Goal: Task Accomplishment & Management: Use online tool/utility

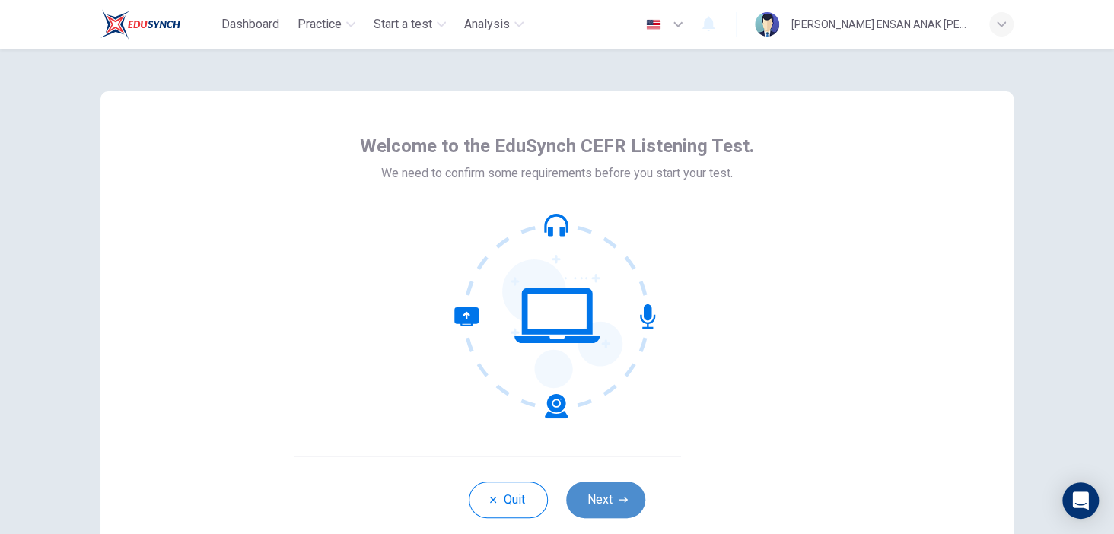
click at [621, 501] on icon "button" at bounding box center [622, 499] width 9 height 5
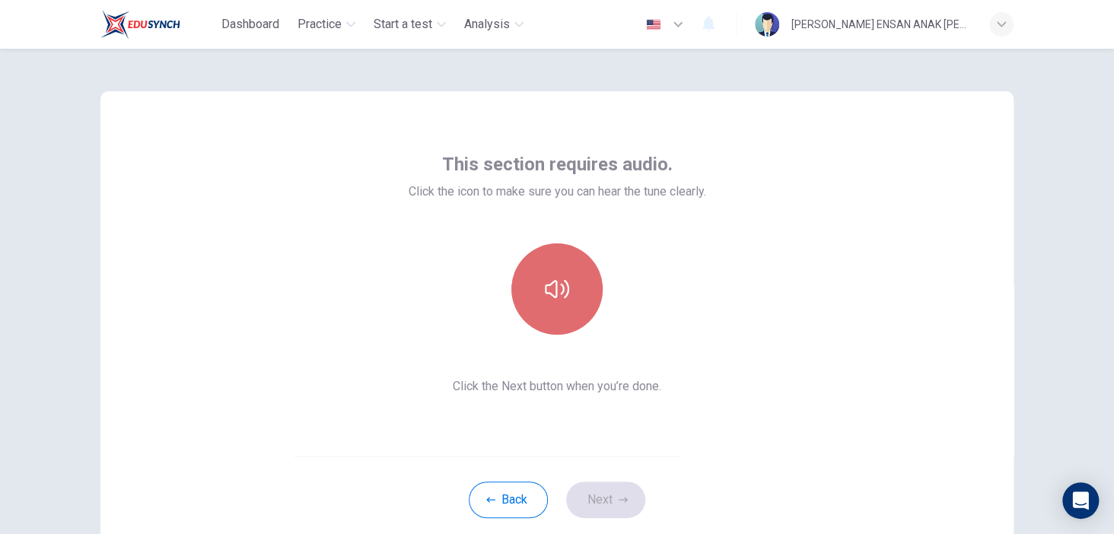
click at [547, 304] on button "button" at bounding box center [556, 288] width 91 height 91
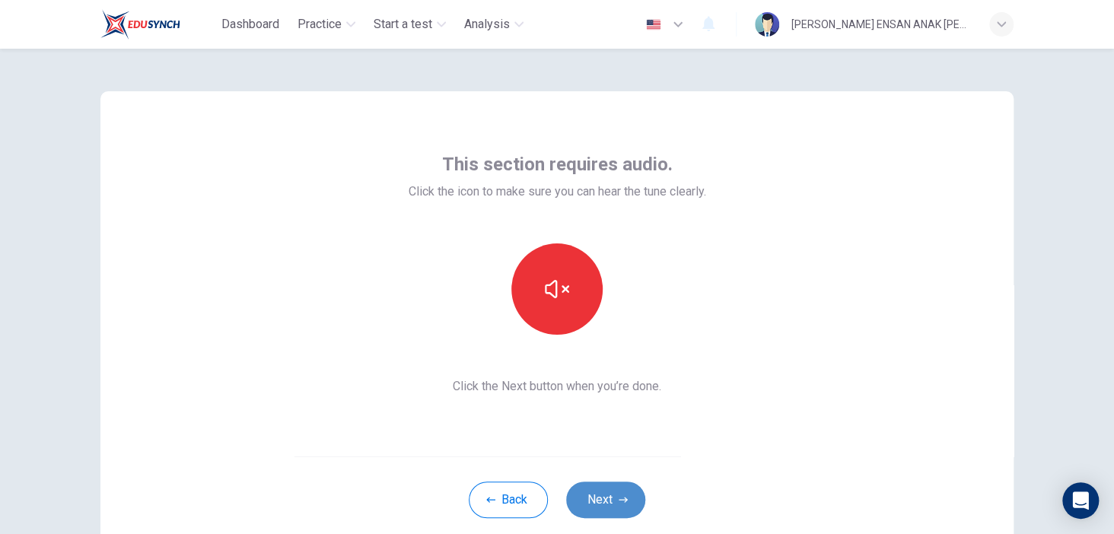
click at [612, 494] on button "Next" at bounding box center [605, 499] width 79 height 37
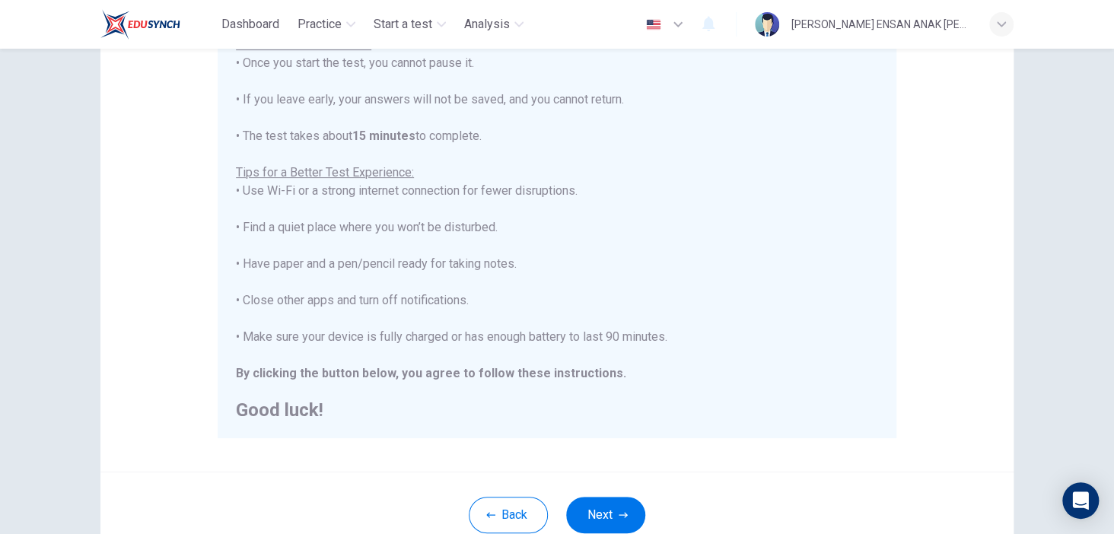
scroll to position [199, 0]
click at [596, 504] on button "Next" at bounding box center [605, 512] width 79 height 37
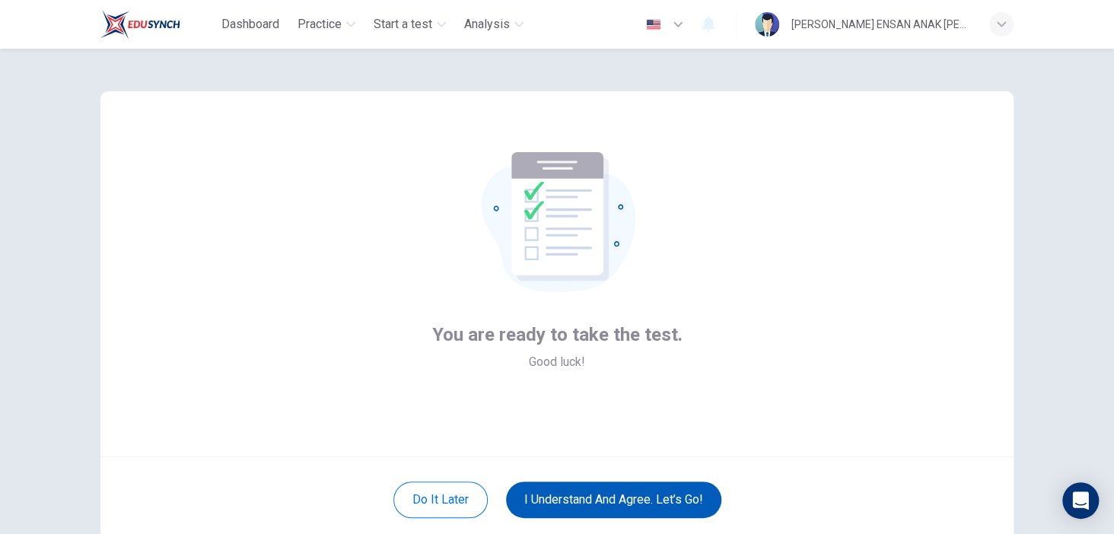
scroll to position [100, 0]
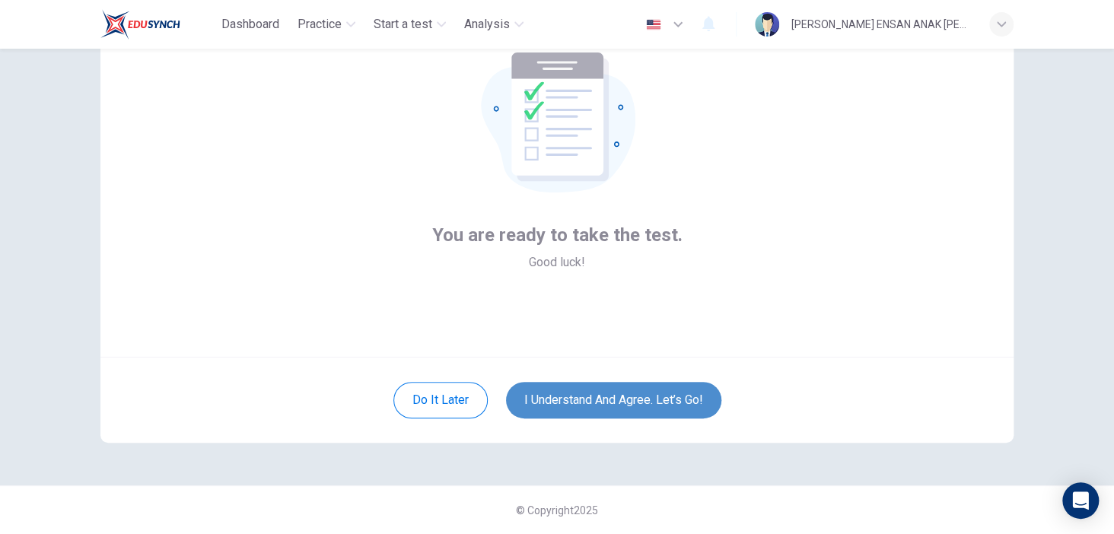
click at [603, 405] on button "I understand and agree. Let’s go!" at bounding box center [613, 400] width 215 height 37
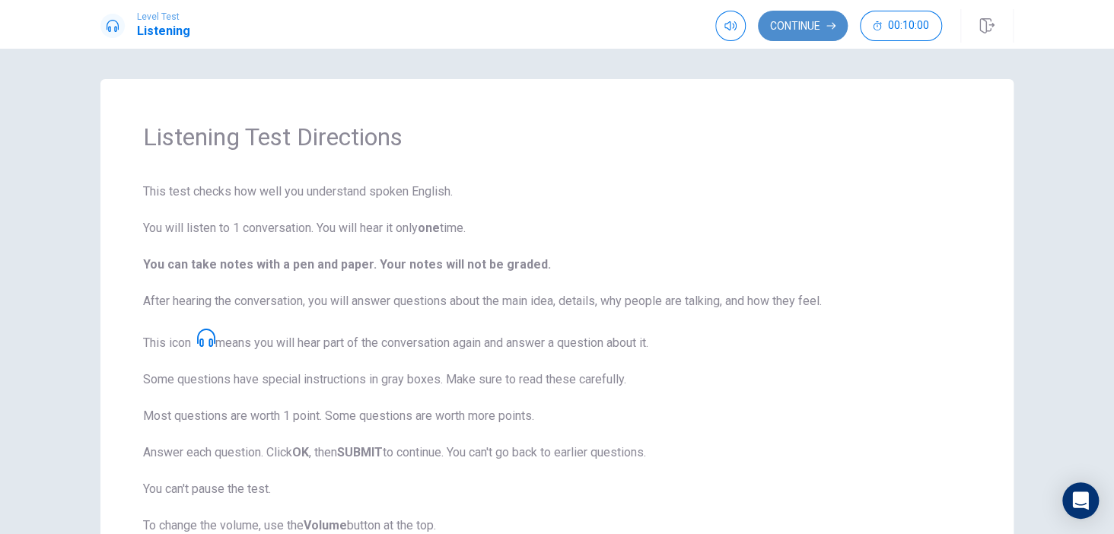
click at [798, 18] on button "Continue" at bounding box center [803, 26] width 90 height 30
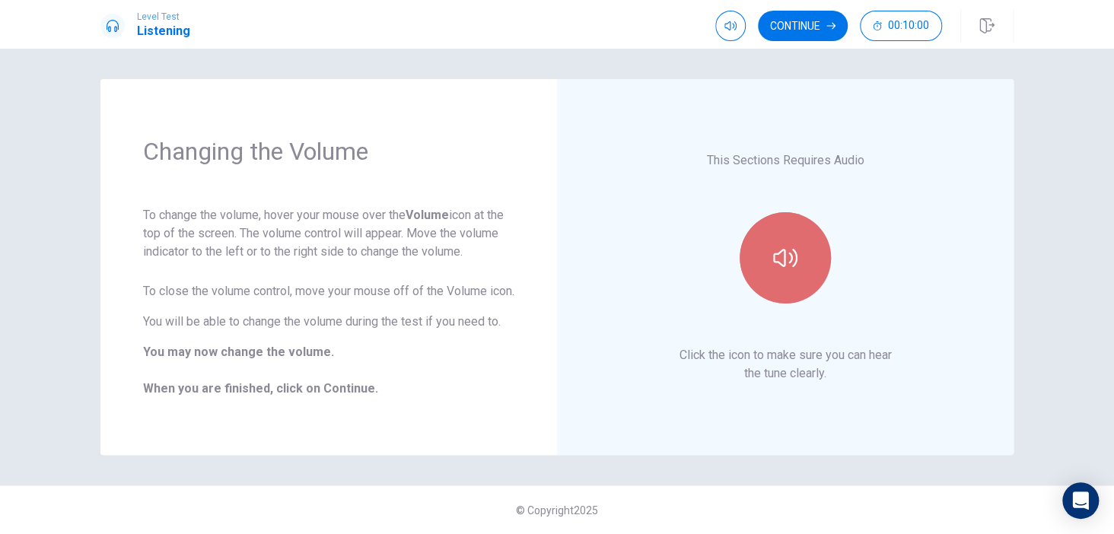
click at [787, 272] on button "button" at bounding box center [784, 257] width 91 height 91
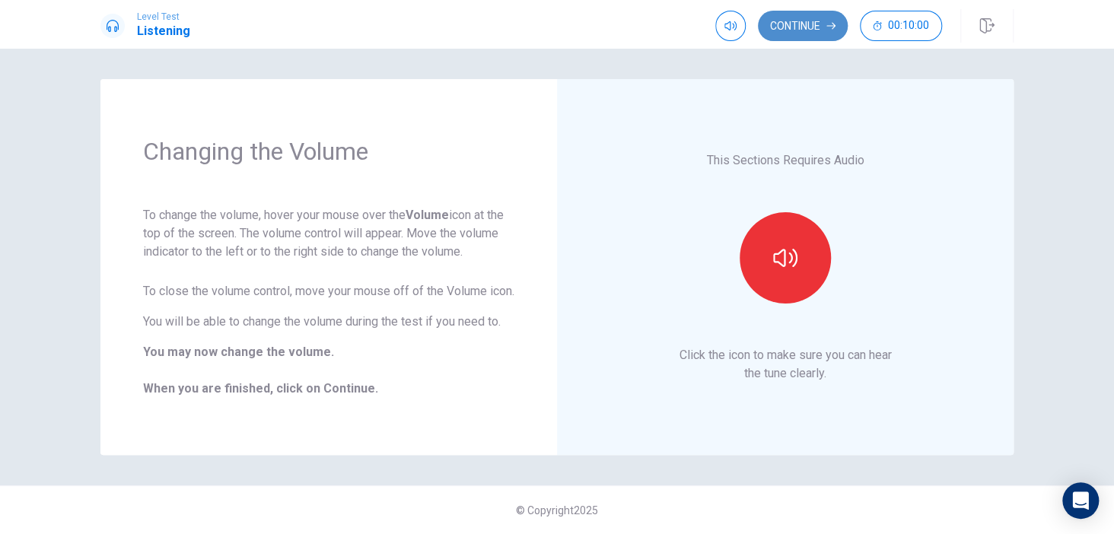
click at [802, 33] on button "Continue" at bounding box center [803, 26] width 90 height 30
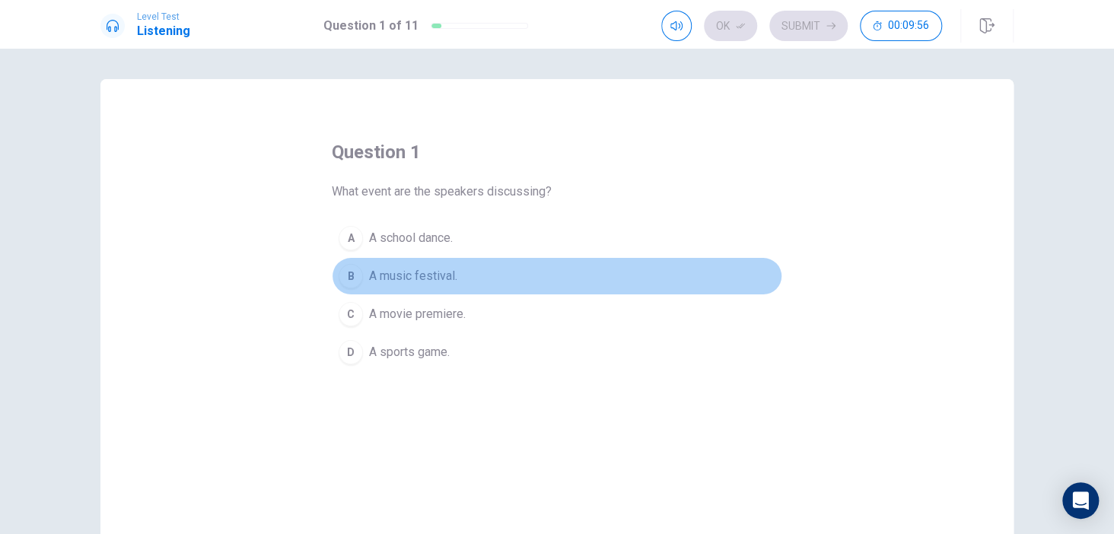
click at [352, 277] on div "B" at bounding box center [350, 276] width 24 height 24
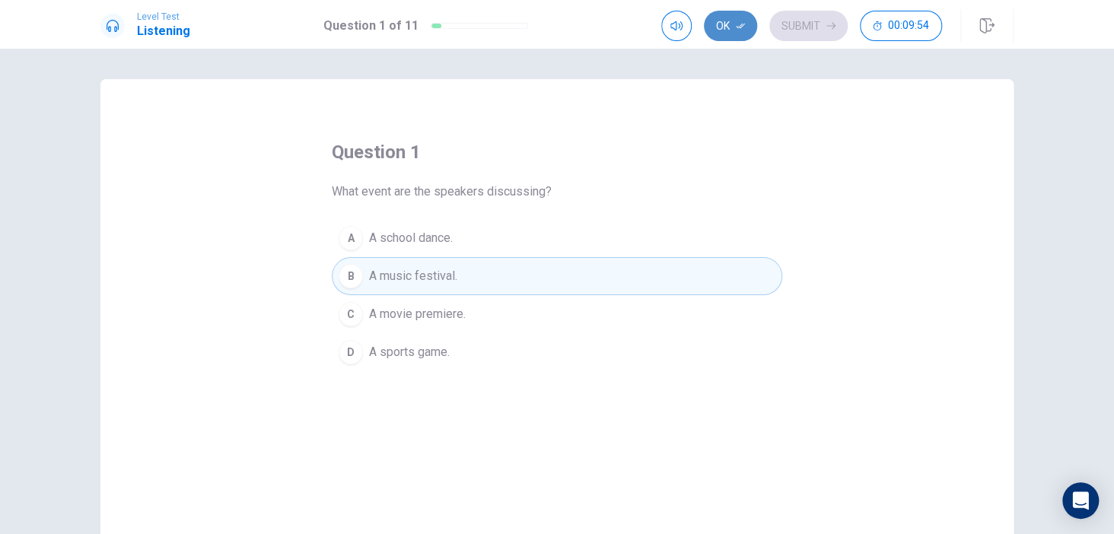
click at [745, 21] on icon "button" at bounding box center [739, 25] width 9 height 9
click at [818, 18] on button "Submit" at bounding box center [808, 26] width 78 height 30
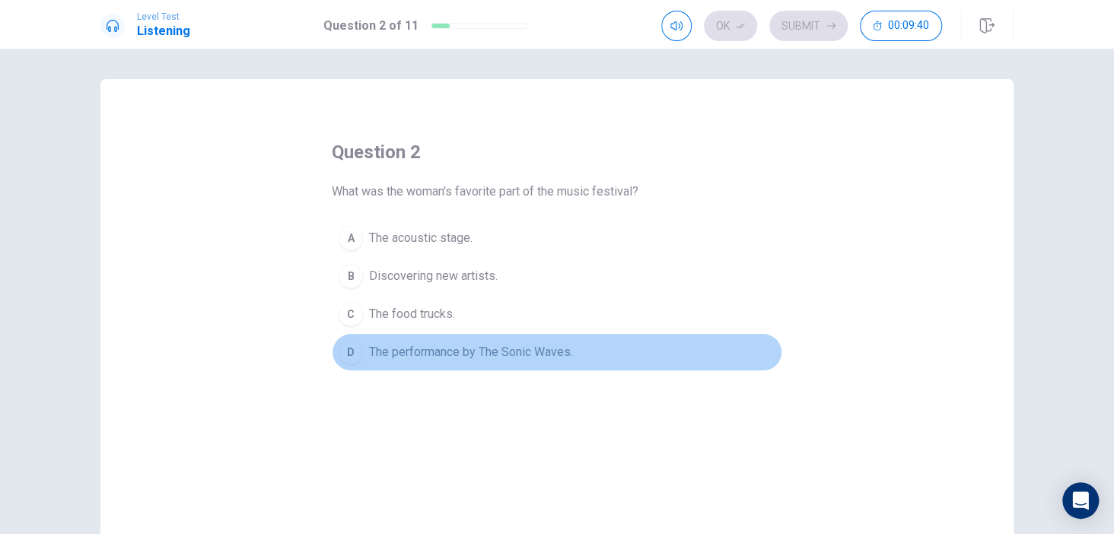
click at [347, 355] on div "D" at bounding box center [350, 352] width 24 height 24
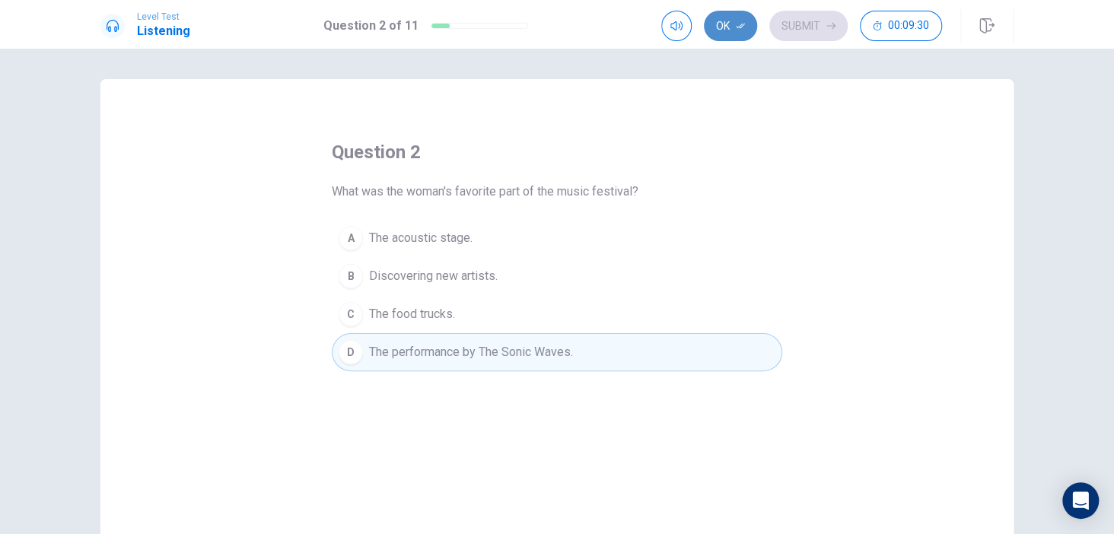
click at [732, 31] on button "Ok" at bounding box center [730, 26] width 53 height 30
click at [799, 37] on button "Submit" at bounding box center [808, 26] width 78 height 30
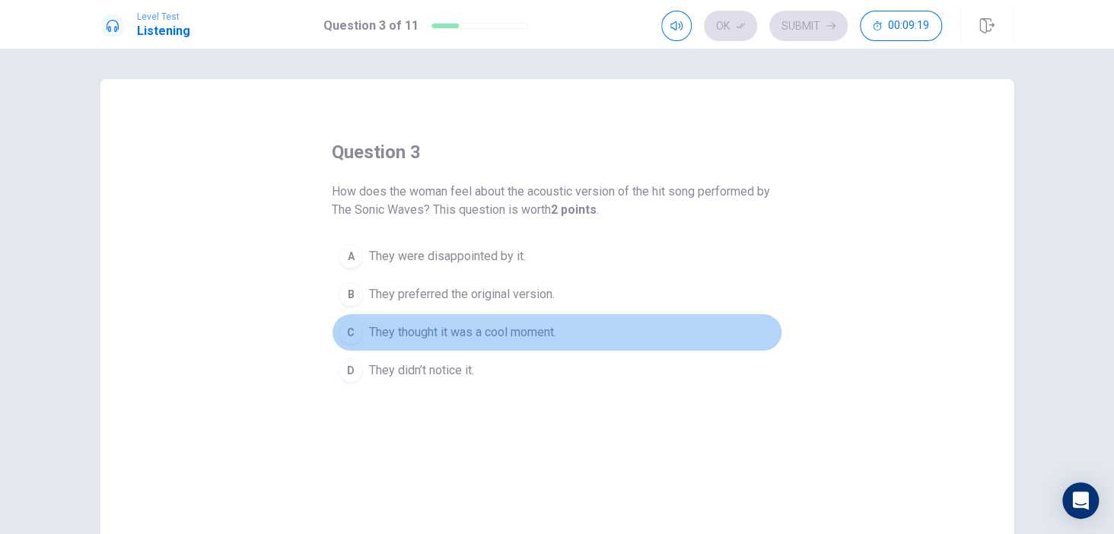
click at [350, 326] on div "C" at bounding box center [350, 332] width 24 height 24
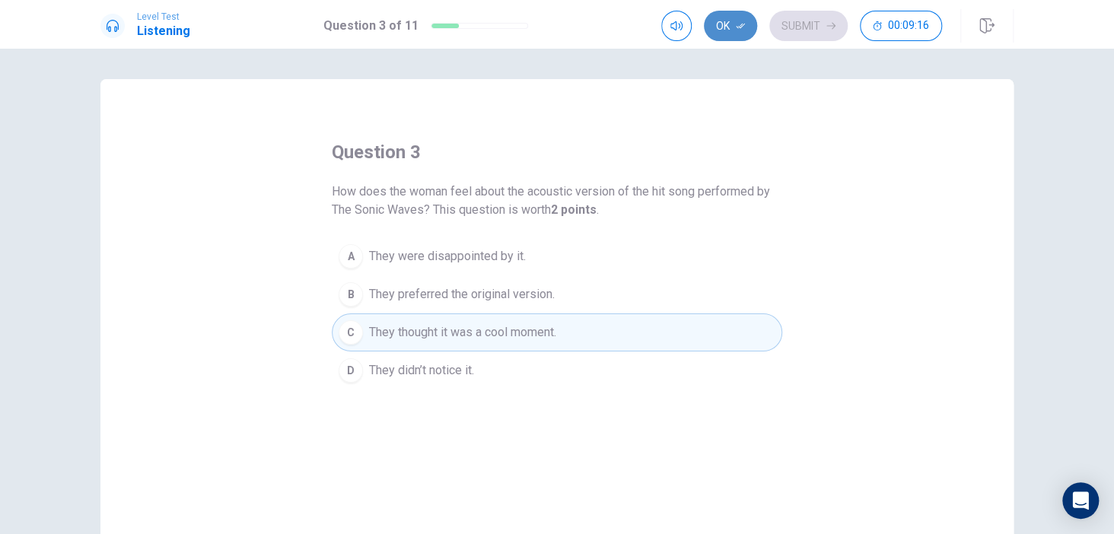
click at [723, 34] on button "Ok" at bounding box center [730, 26] width 53 height 30
click at [824, 24] on button "Submit" at bounding box center [808, 26] width 78 height 30
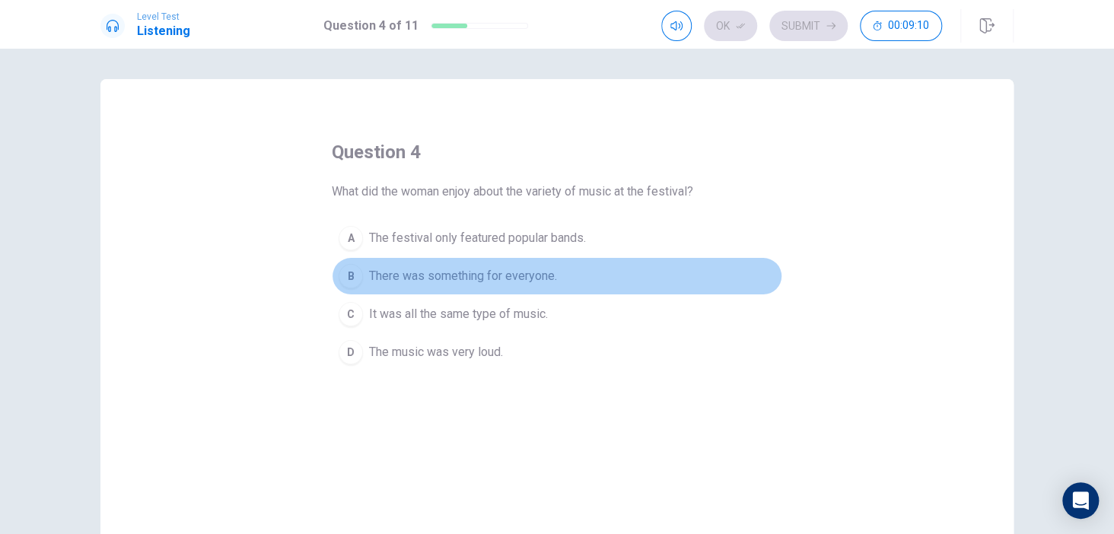
click at [341, 275] on div "B" at bounding box center [350, 276] width 24 height 24
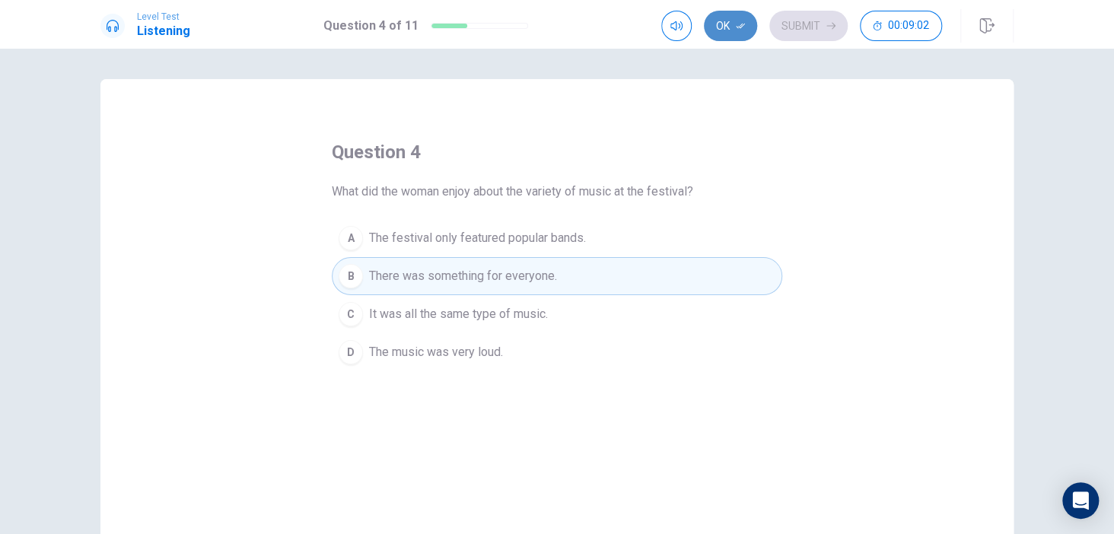
click at [737, 22] on icon "button" at bounding box center [739, 25] width 9 height 9
click at [788, 24] on button "Submit" at bounding box center [808, 26] width 78 height 30
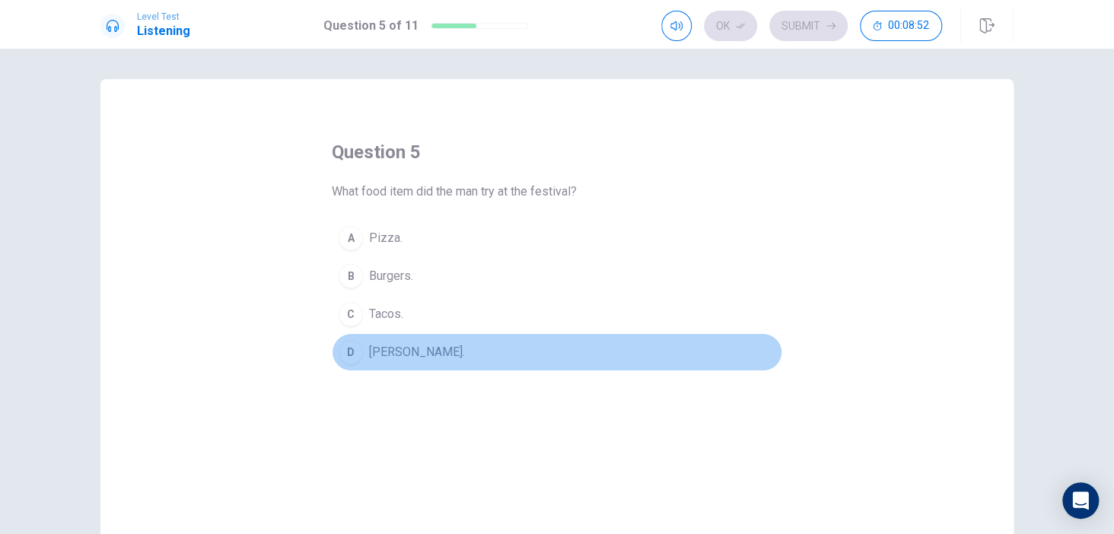
click at [345, 348] on div "D" at bounding box center [350, 352] width 24 height 24
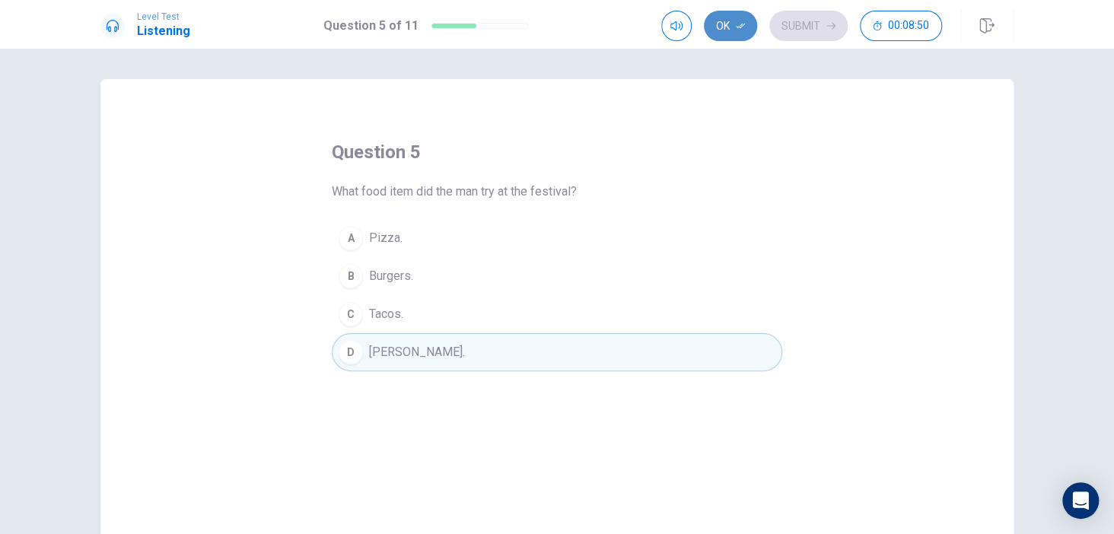
click at [732, 32] on button "Ok" at bounding box center [730, 26] width 53 height 30
click at [822, 24] on button "Submit" at bounding box center [808, 26] width 78 height 30
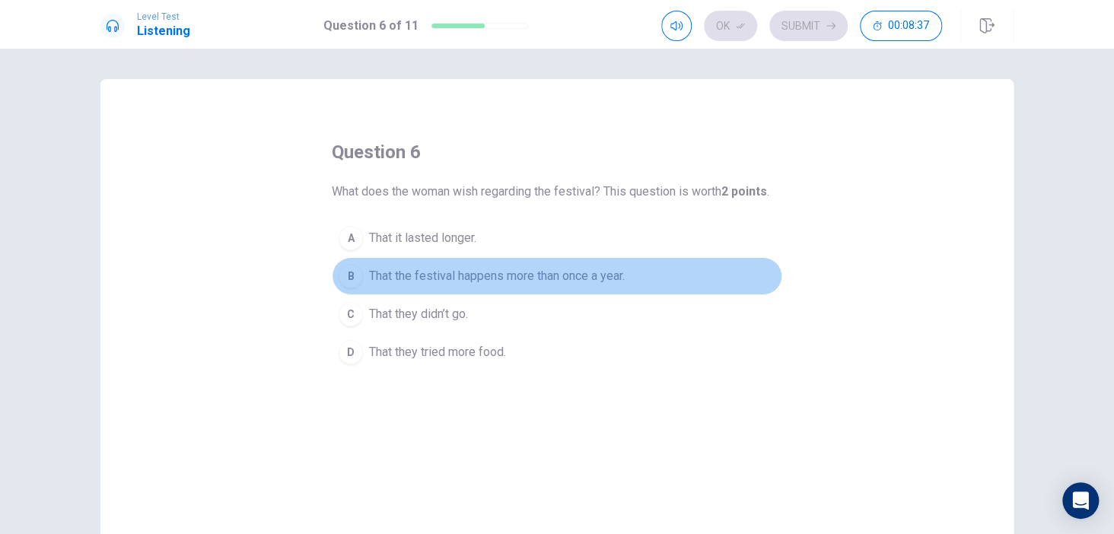
click at [343, 275] on div "B" at bounding box center [350, 276] width 24 height 24
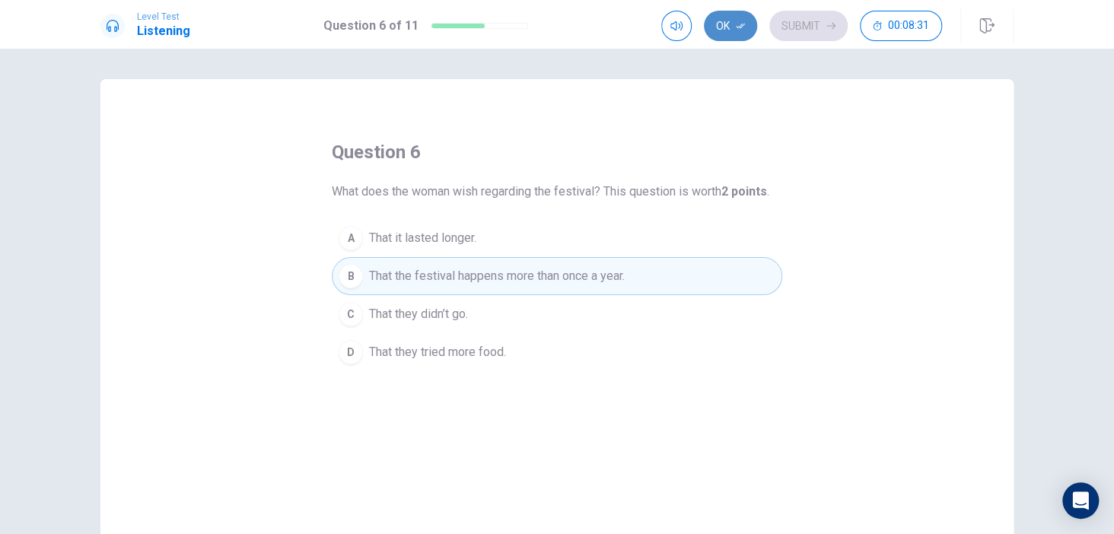
click at [730, 37] on button "Ok" at bounding box center [730, 26] width 53 height 30
click at [802, 34] on button "Submit" at bounding box center [808, 26] width 78 height 30
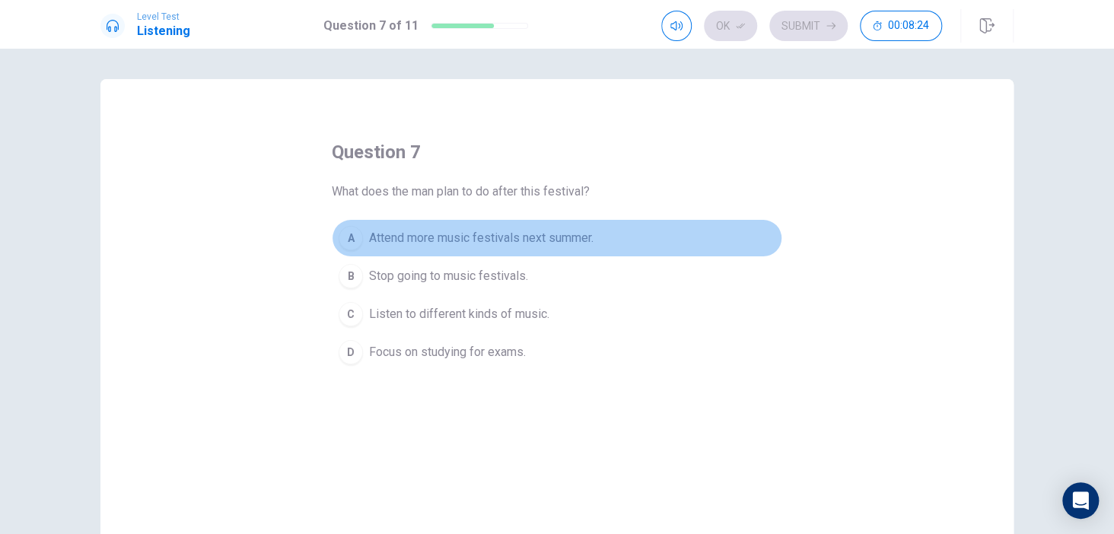
click at [345, 241] on div "A" at bounding box center [350, 238] width 24 height 24
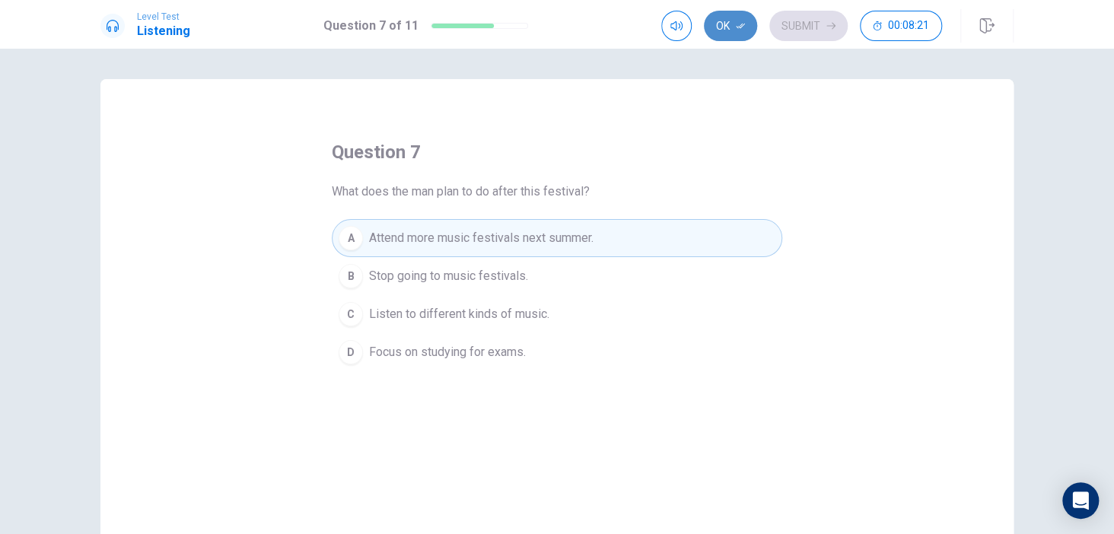
click at [732, 31] on button "Ok" at bounding box center [730, 26] width 53 height 30
click at [805, 27] on button "Submit" at bounding box center [808, 26] width 78 height 30
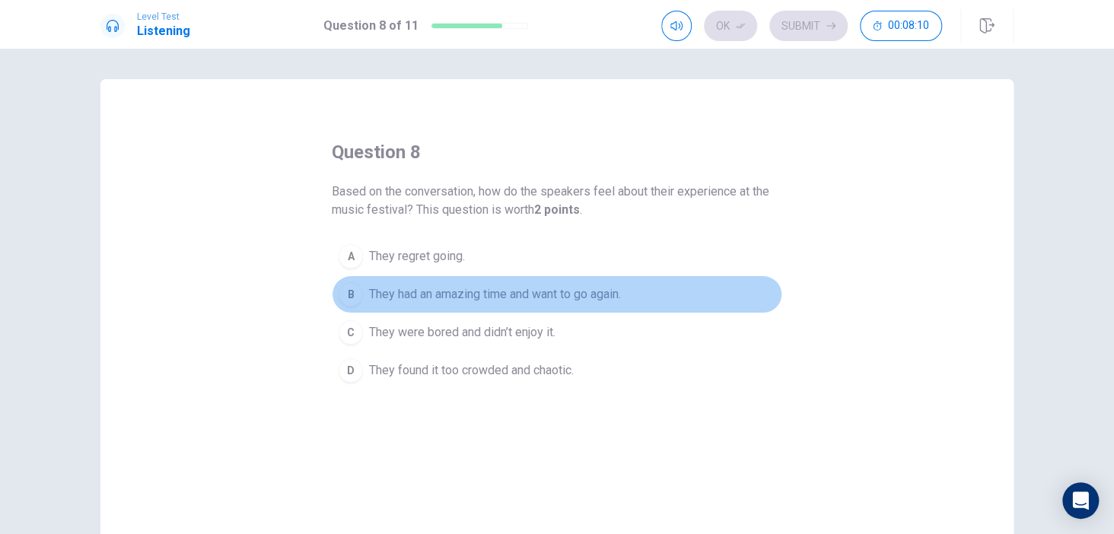
click at [351, 292] on div "B" at bounding box center [350, 294] width 24 height 24
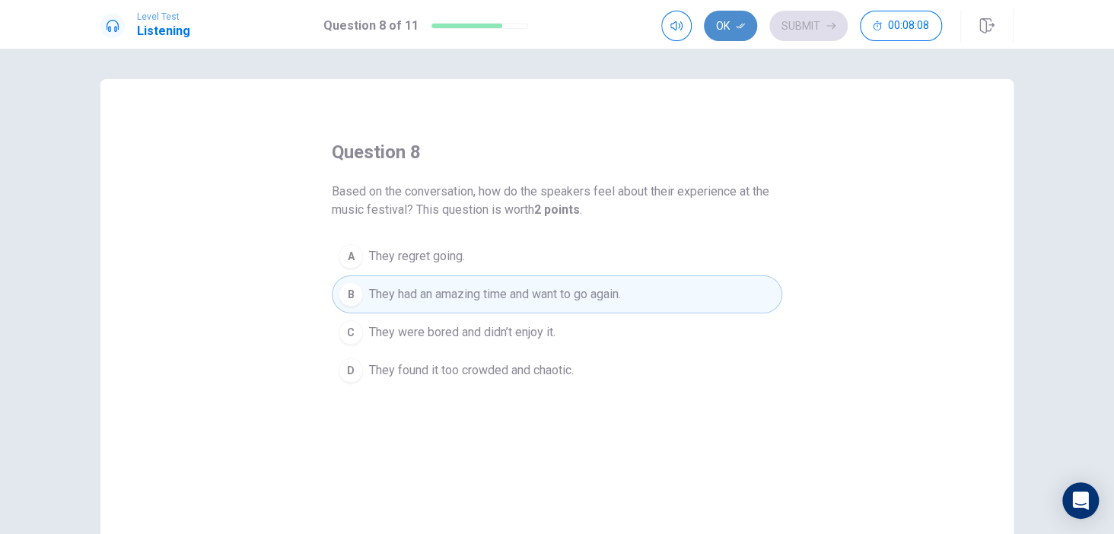
click at [726, 30] on button "Ok" at bounding box center [730, 26] width 53 height 30
click at [793, 22] on button "Submit" at bounding box center [808, 26] width 78 height 30
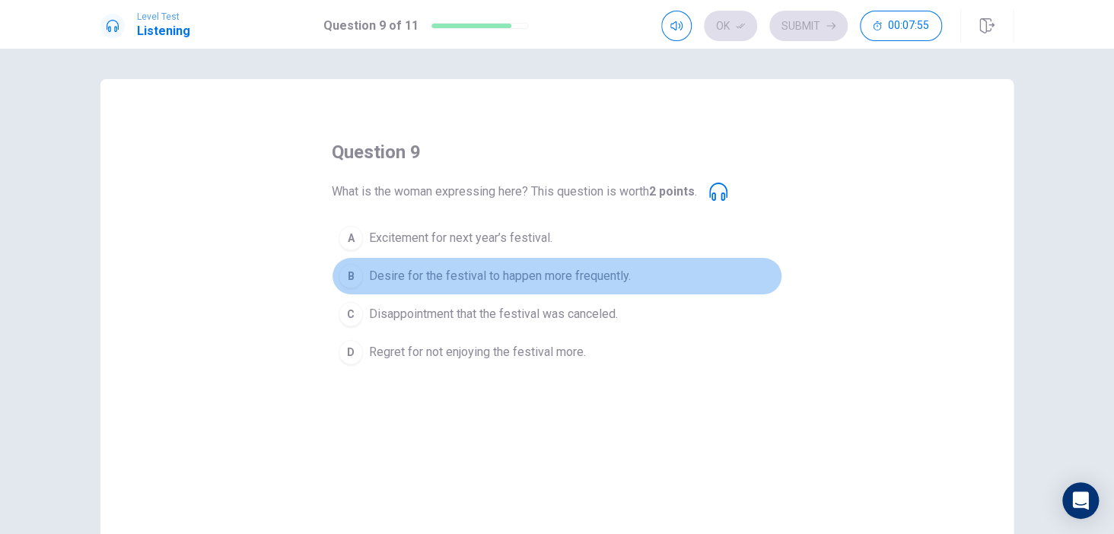
click at [357, 270] on div "B" at bounding box center [350, 276] width 24 height 24
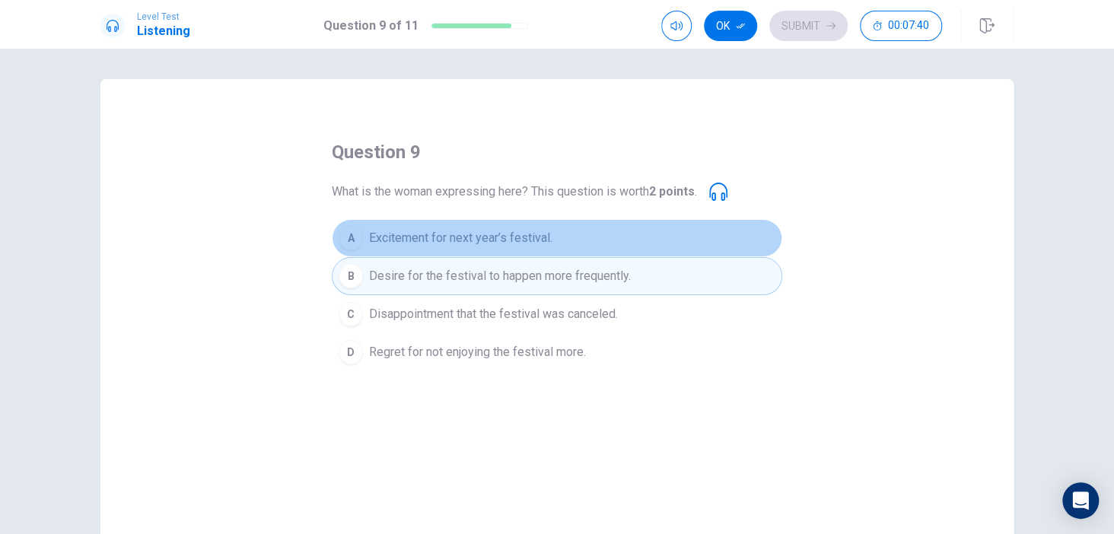
click at [351, 235] on div "A" at bounding box center [350, 238] width 24 height 24
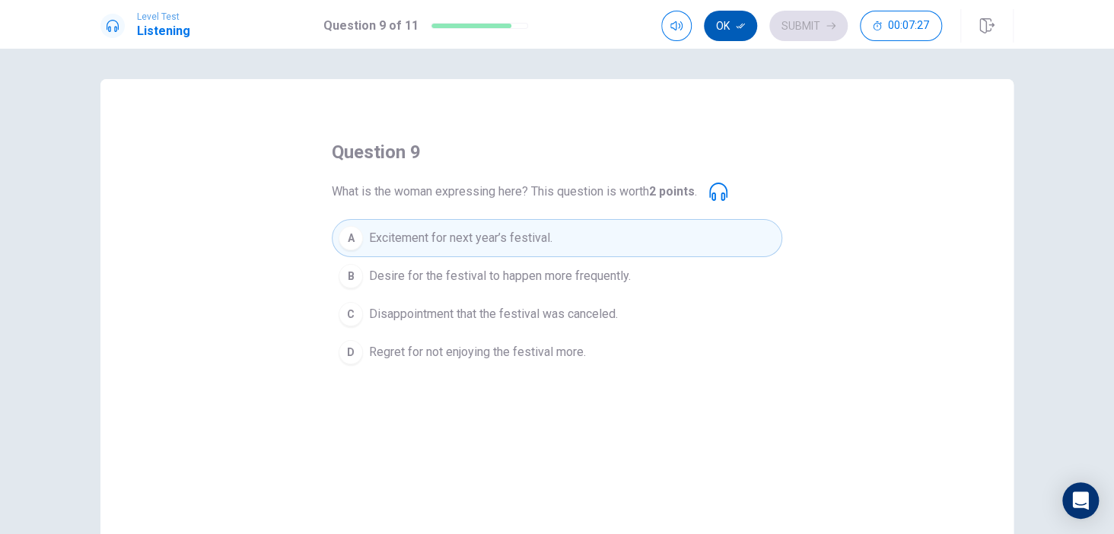
click at [732, 37] on button "Ok" at bounding box center [730, 26] width 53 height 30
click at [780, 30] on button "Submit" at bounding box center [808, 26] width 78 height 30
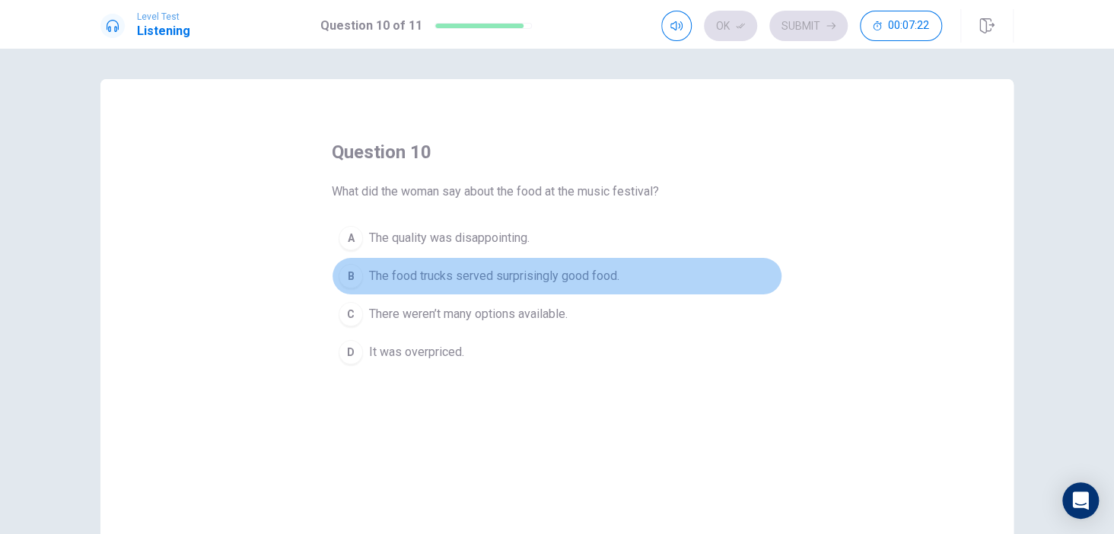
click at [338, 279] on div "B" at bounding box center [350, 276] width 24 height 24
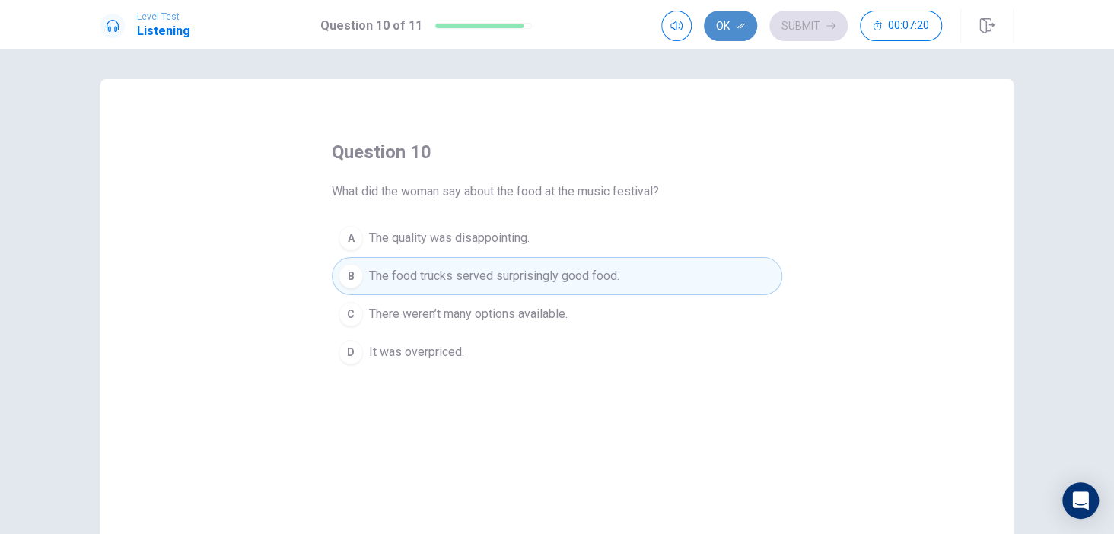
click at [731, 23] on button "Ok" at bounding box center [730, 26] width 53 height 30
click at [788, 31] on button "Submit" at bounding box center [808, 26] width 78 height 30
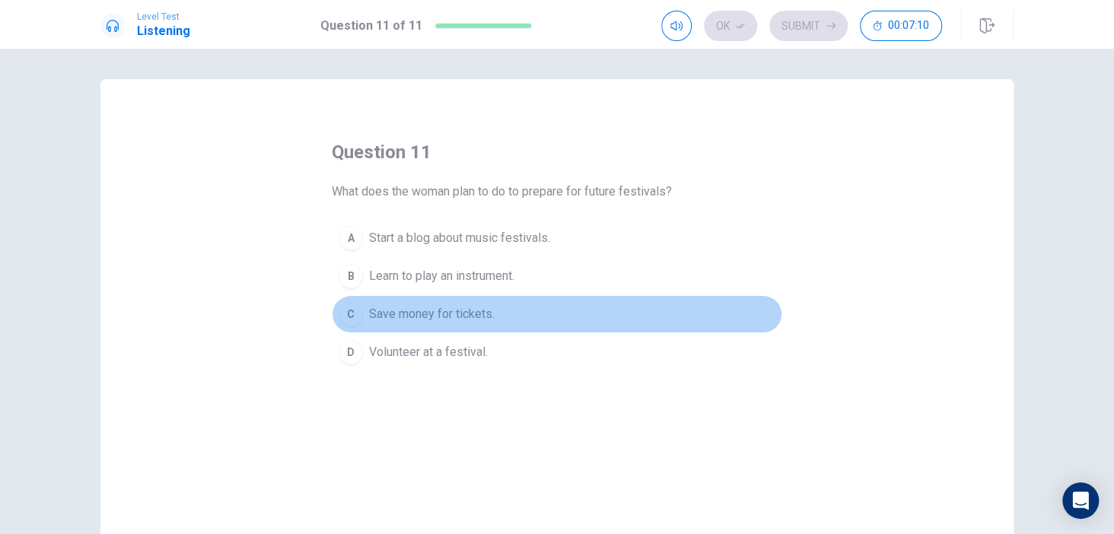
click at [354, 308] on div "C" at bounding box center [350, 314] width 24 height 24
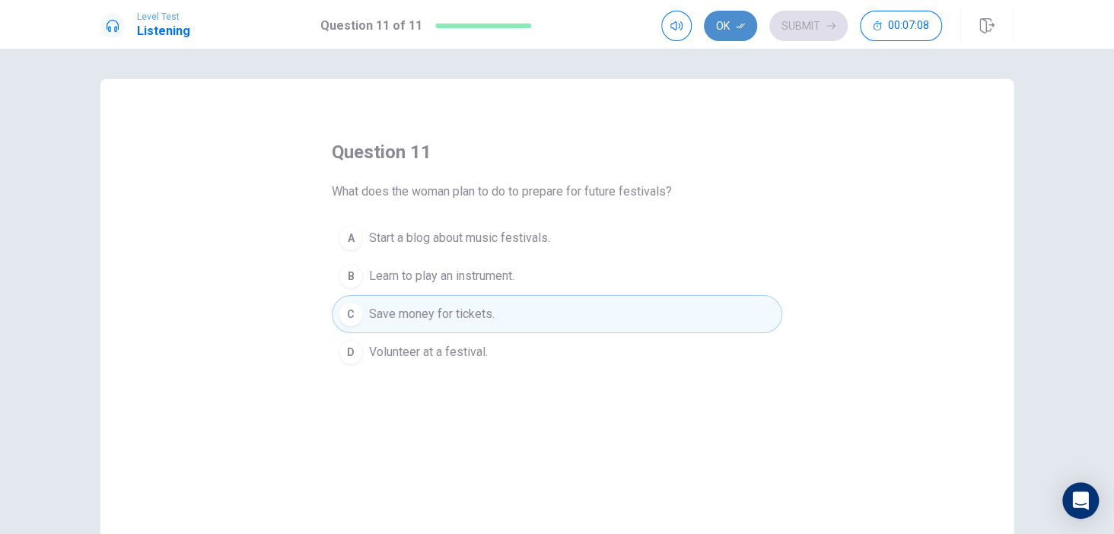
click at [723, 38] on button "Ok" at bounding box center [730, 26] width 53 height 30
click at [811, 24] on button "Submit" at bounding box center [808, 26] width 78 height 30
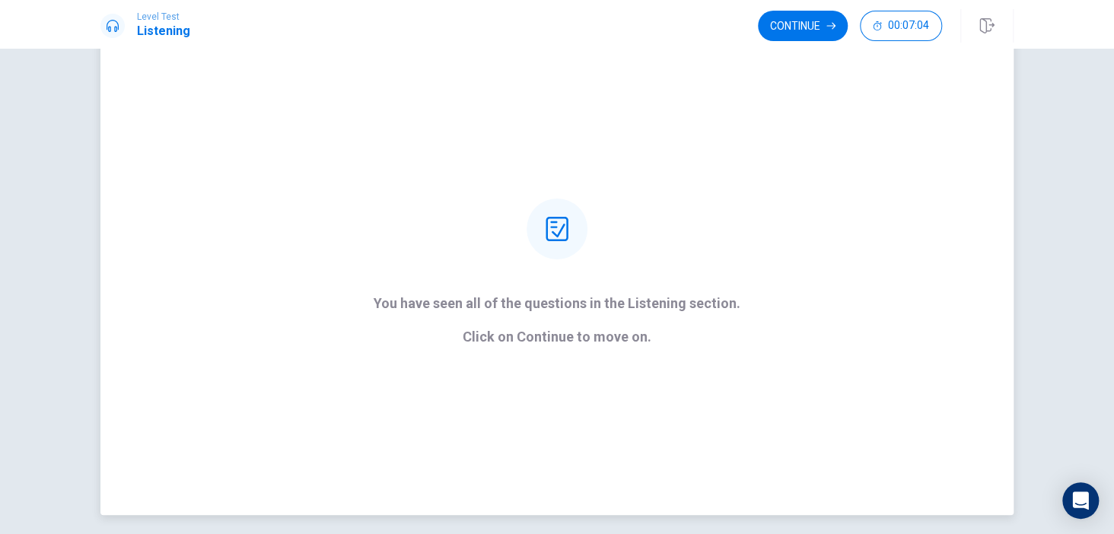
scroll to position [53, 0]
click at [815, 22] on button "Continue" at bounding box center [803, 26] width 90 height 30
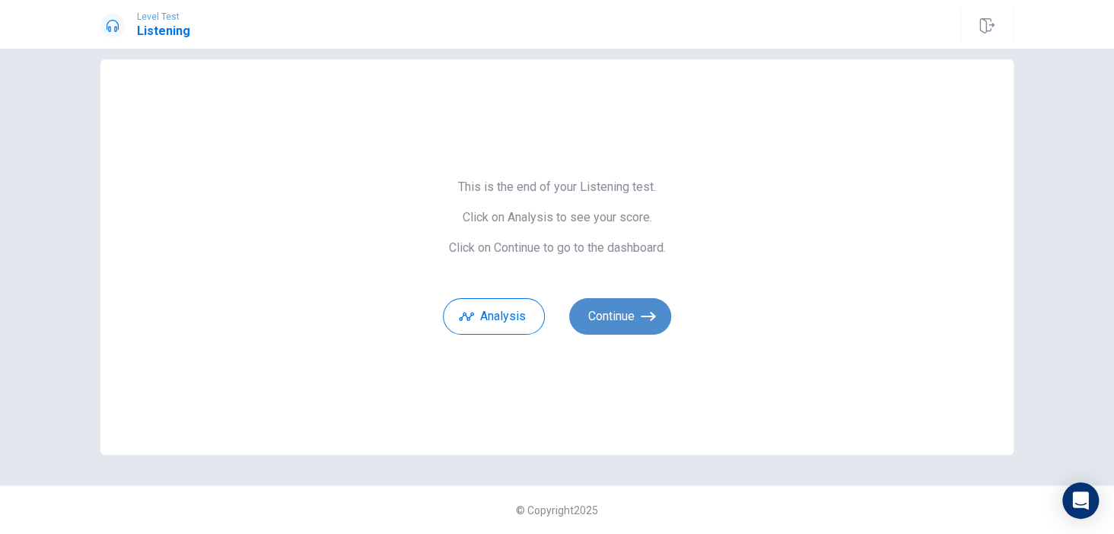
click at [642, 319] on icon "button" at bounding box center [647, 316] width 15 height 15
